Goal: Information Seeking & Learning: Compare options

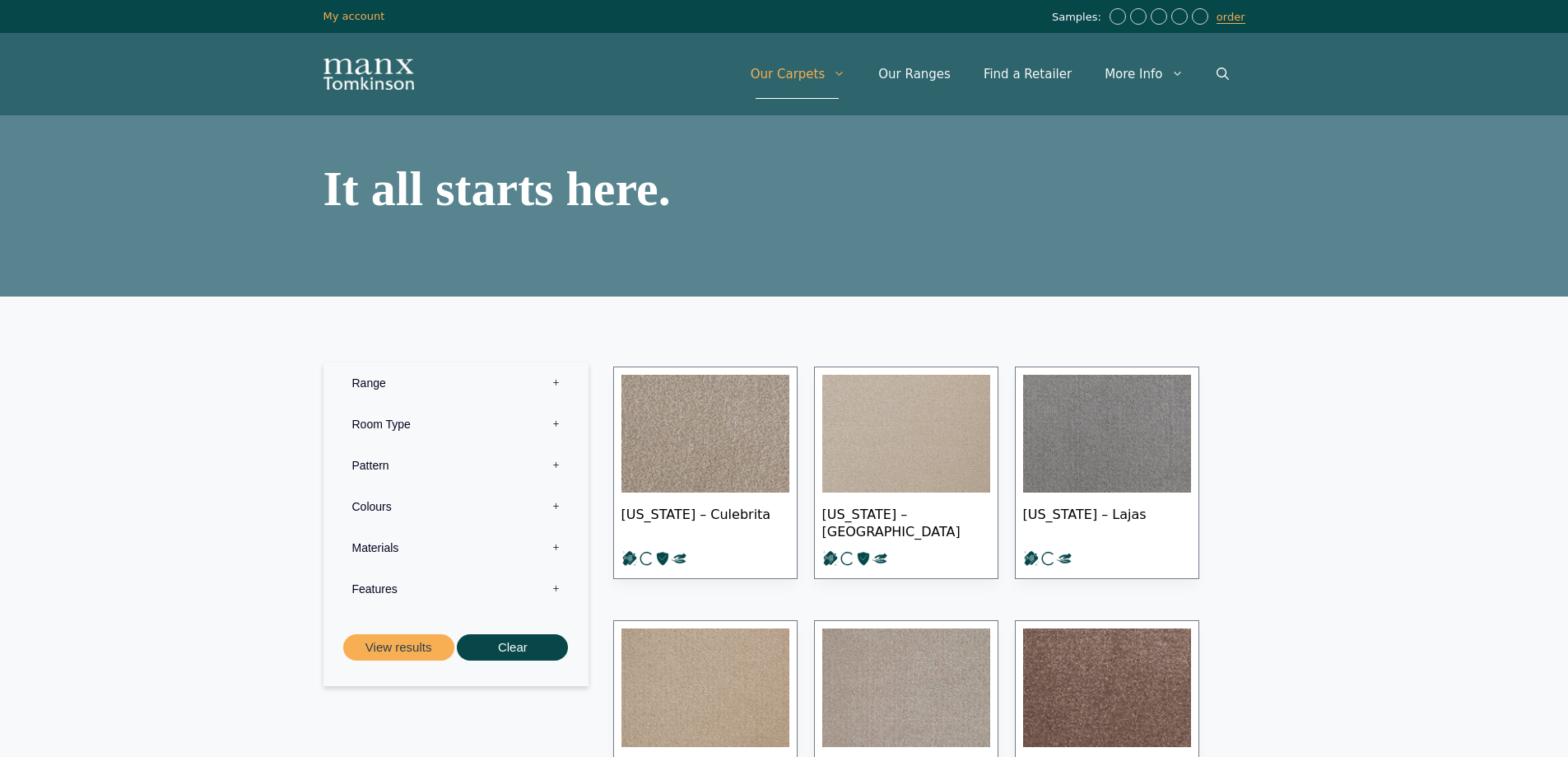
click at [541, 545] on label "Materials 0" at bounding box center [456, 547] width 240 height 41
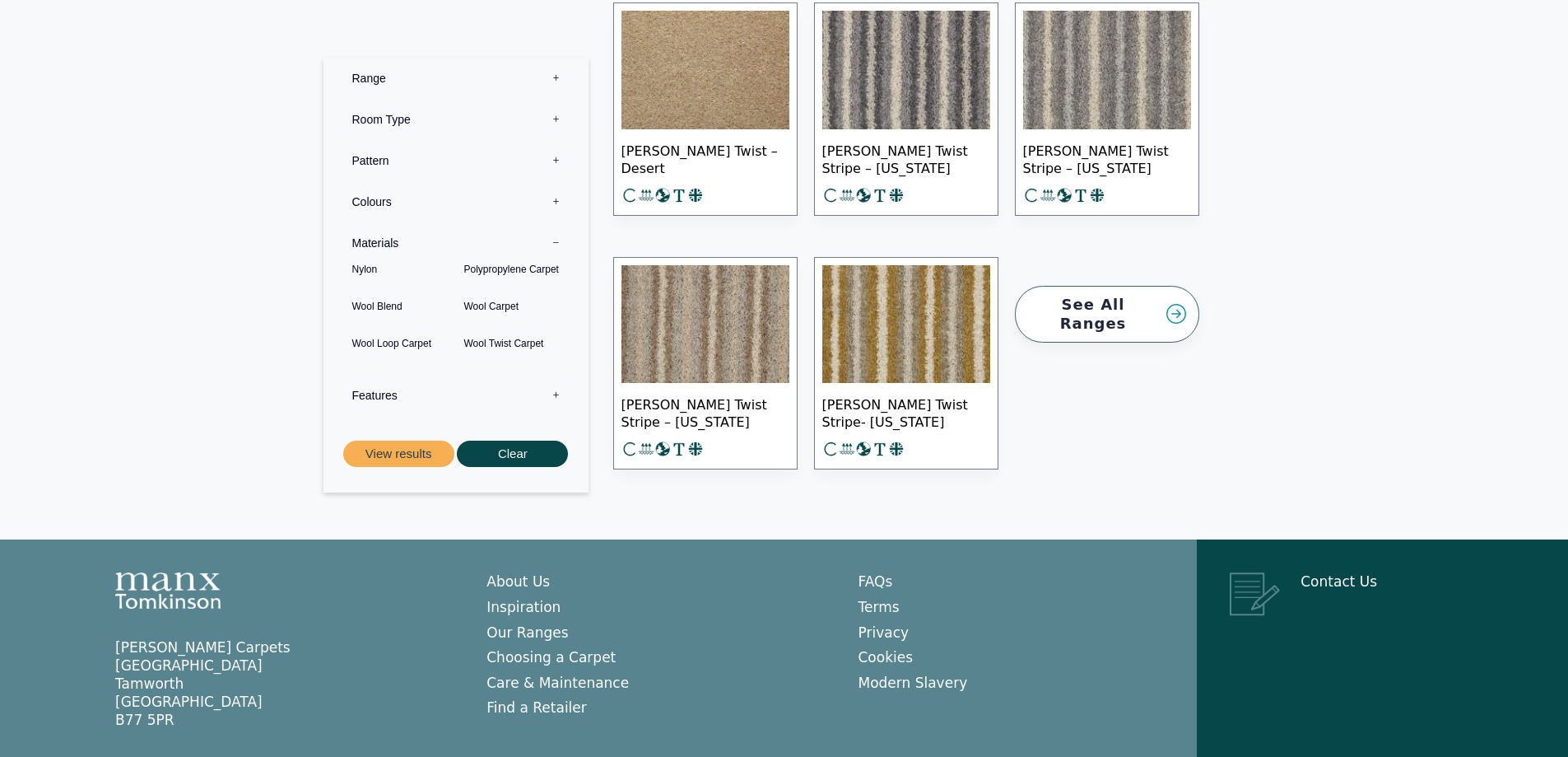
scroll to position [21779, 0]
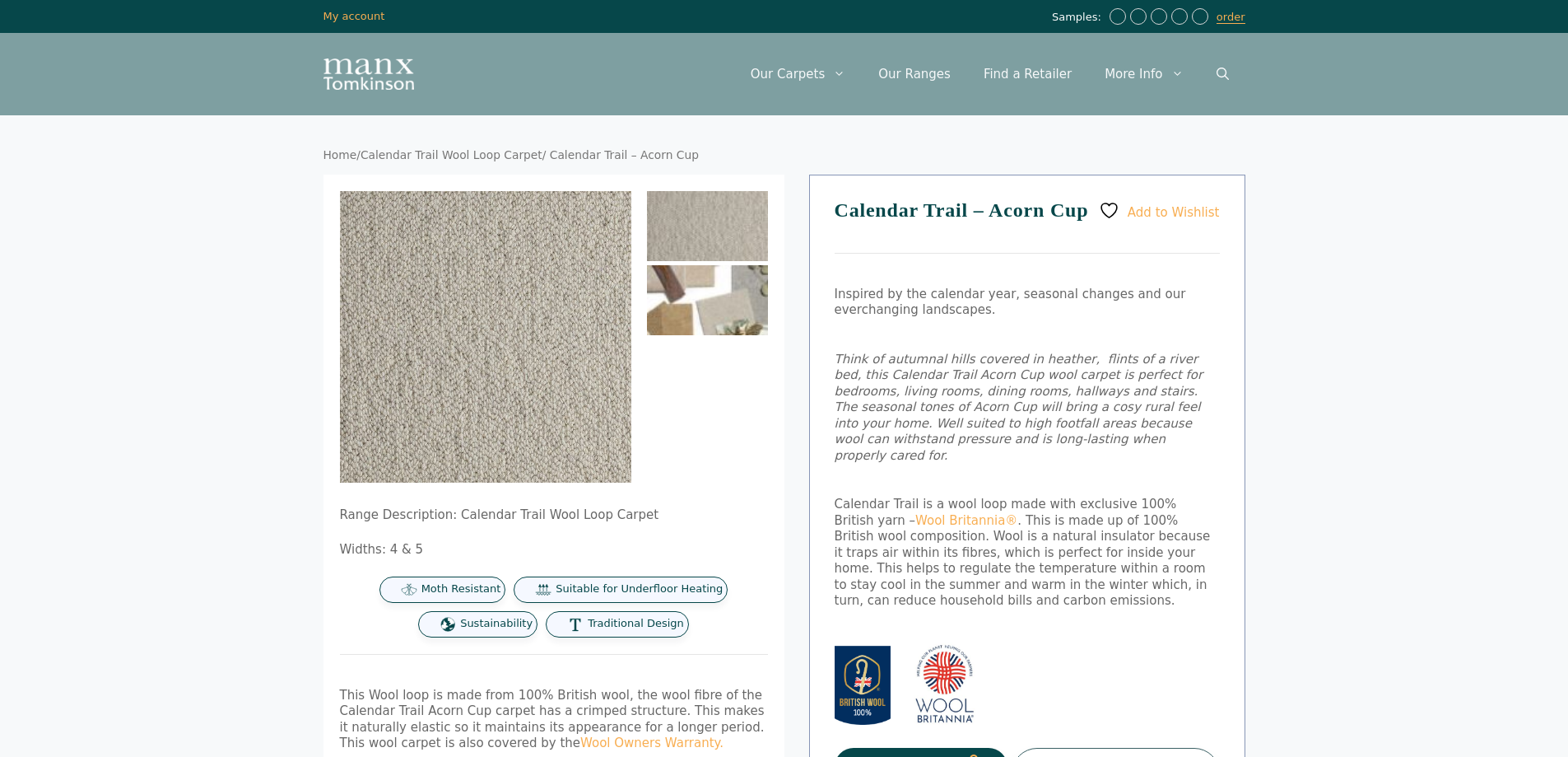
click at [699, 296] on img at bounding box center [708, 300] width 121 height 70
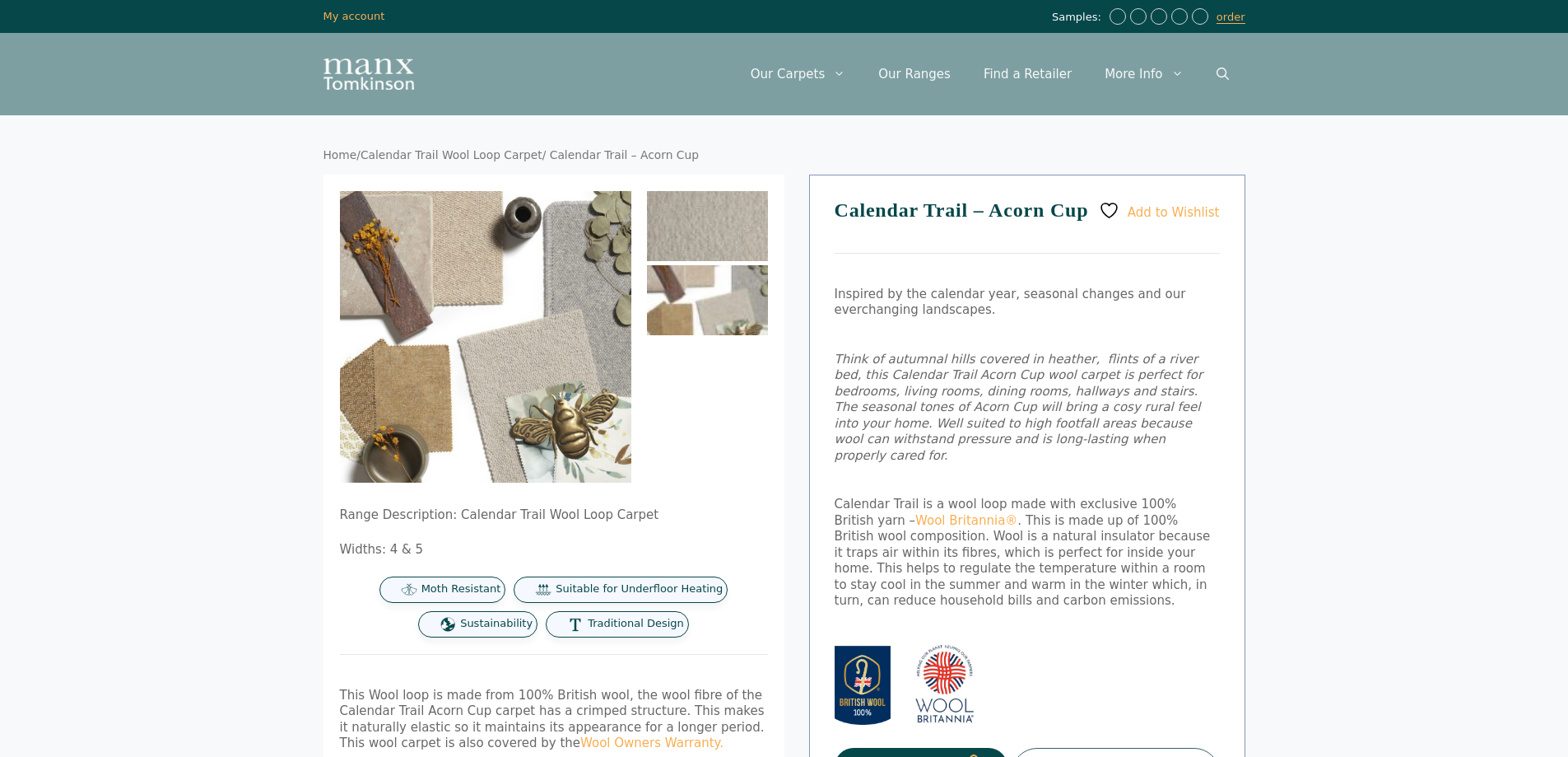
click at [706, 235] on img at bounding box center [708, 225] width 121 height 70
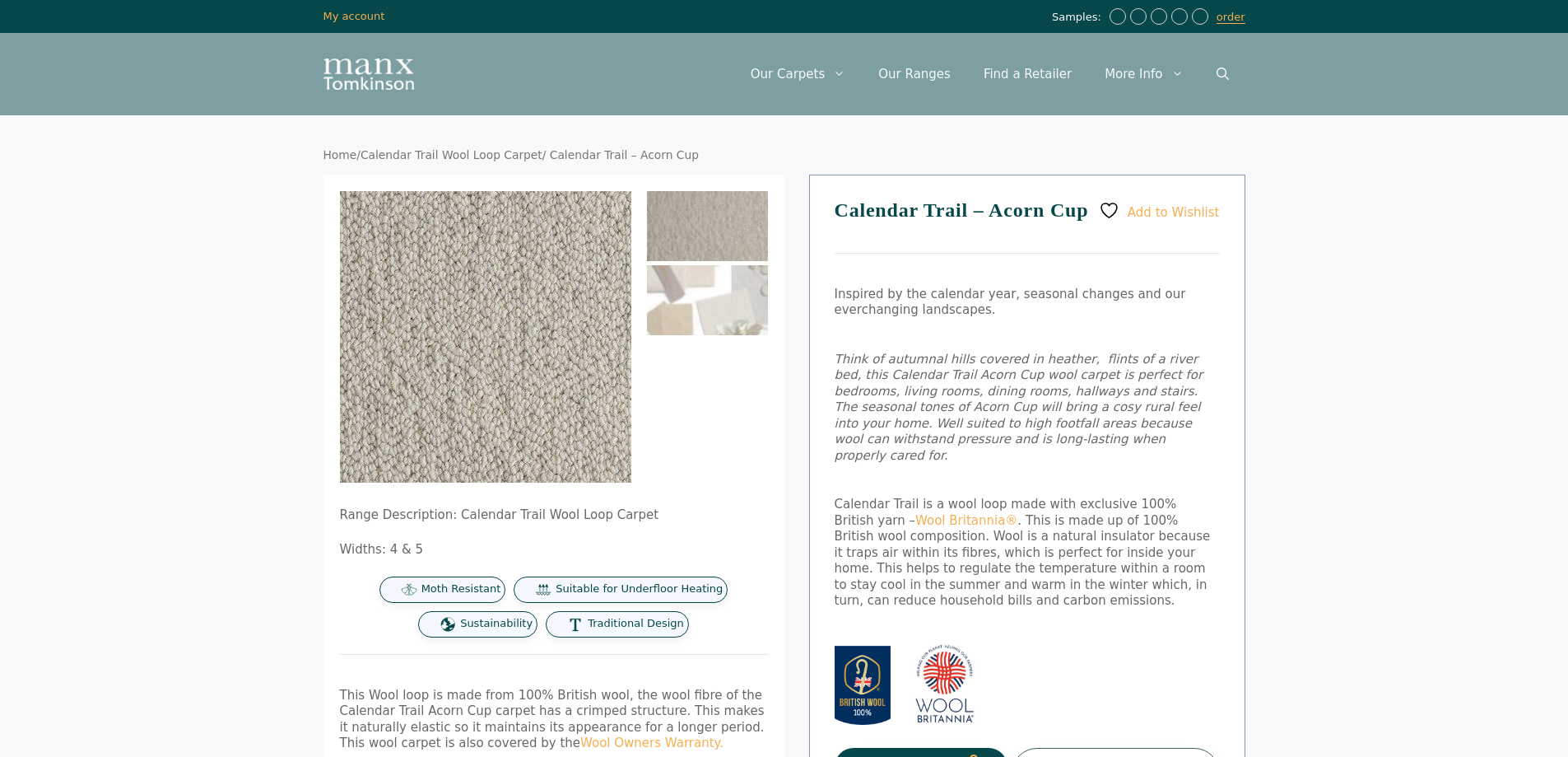
click at [547, 301] on img at bounding box center [447, 358] width 466 height 467
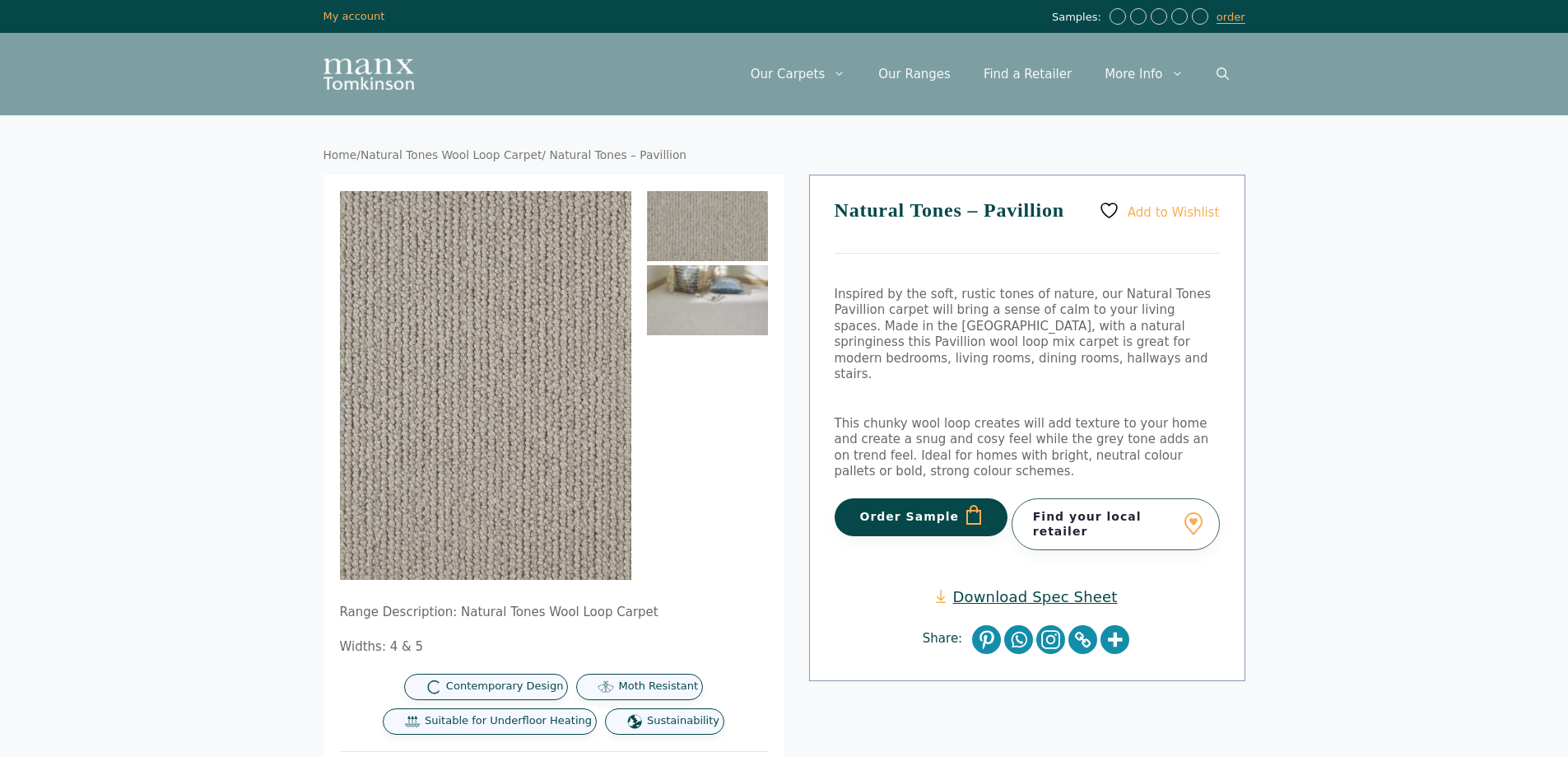
click at [712, 316] on img at bounding box center [708, 300] width 121 height 70
